Goal: Complete application form

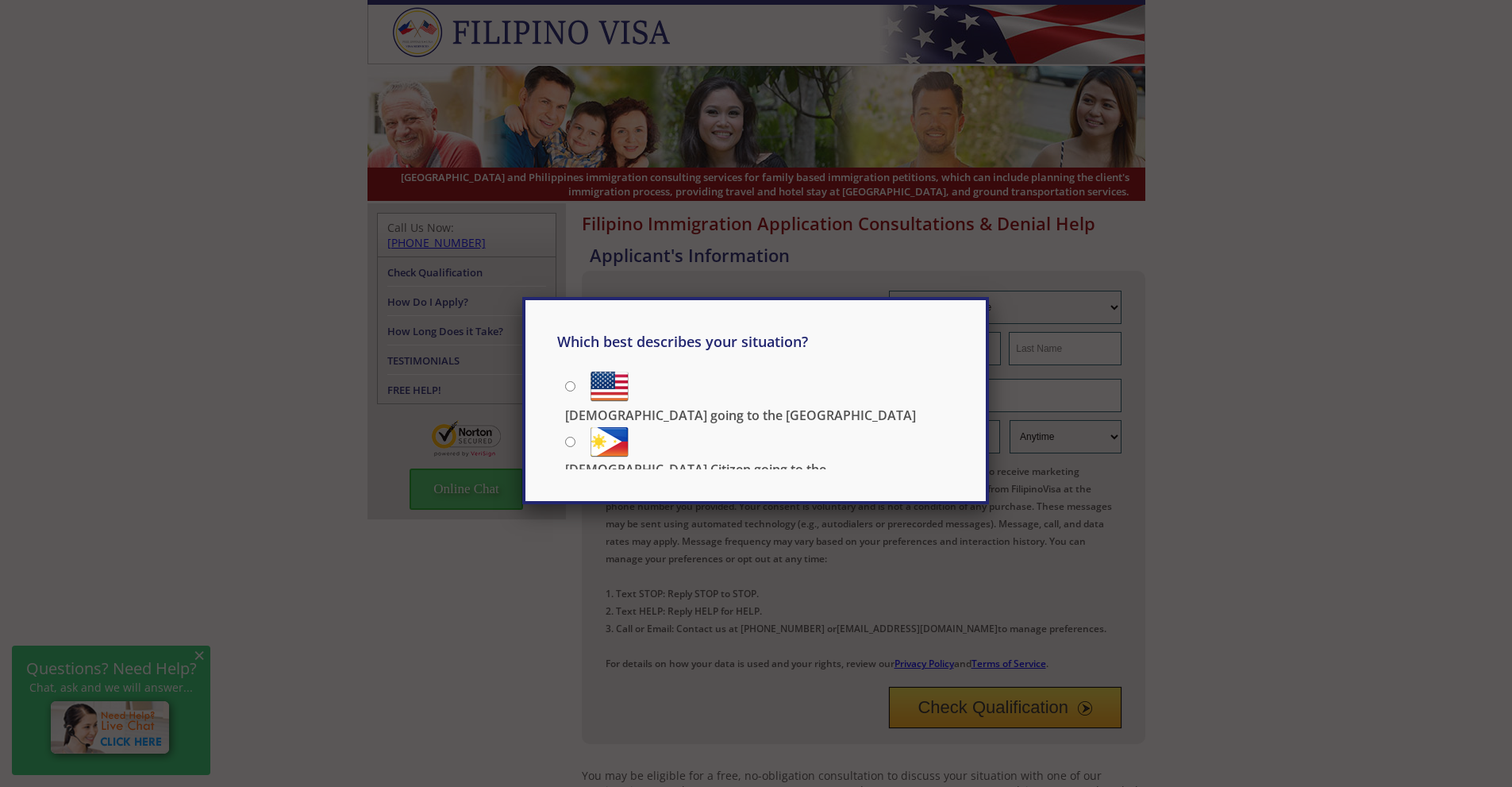
click at [568, 386] on input "[DEMOGRAPHIC_DATA] going to the [GEOGRAPHIC_DATA]" at bounding box center [570, 386] width 10 height 11
radio input "true"
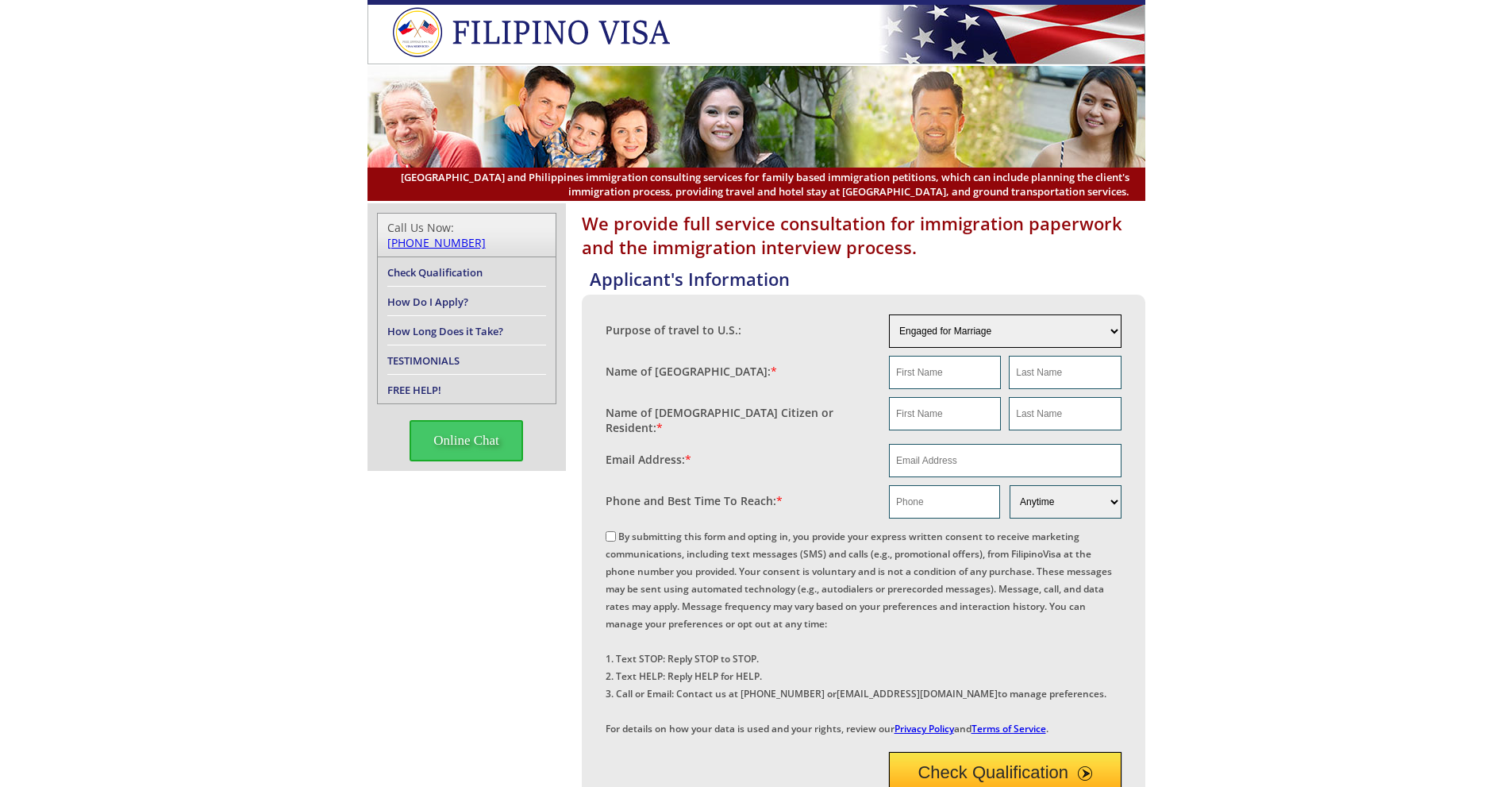
click at [978, 336] on select "Engaged for Marriage Already Married to [DEMOGRAPHIC_DATA] Citizen / Resident F…" at bounding box center [1005, 330] width 233 height 33
select select "3"
click at [889, 314] on select "Engaged for Marriage Already Married to [DEMOGRAPHIC_DATA] Citizen / Resident F…" at bounding box center [1005, 330] width 233 height 33
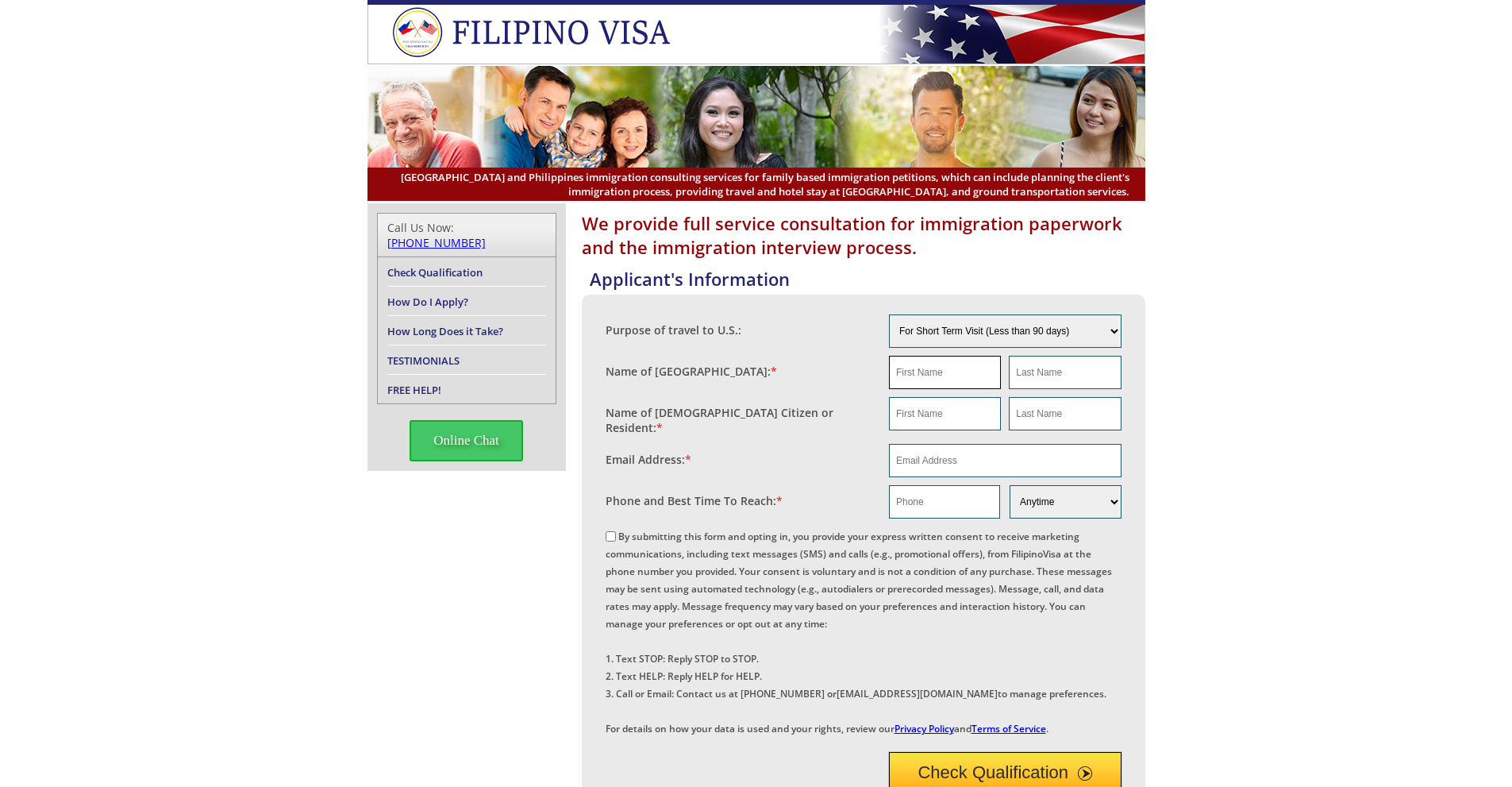
click at [974, 376] on input "text" at bounding box center [944, 372] width 112 height 33
click at [818, 408] on div "Name of [DEMOGRAPHIC_DATA] Citizen or Resident: *" at bounding box center [748, 416] width 284 height 39
